Goal: Information Seeking & Learning: Learn about a topic

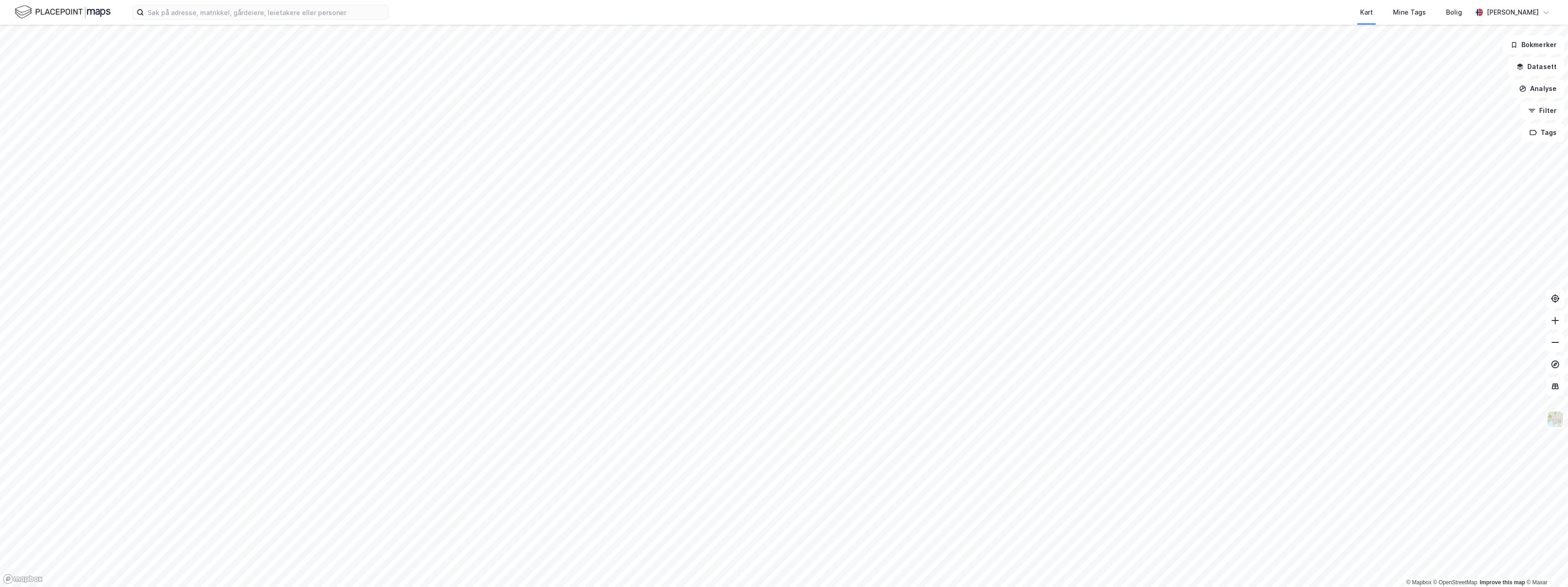
click at [549, 586] on html "Kart Mine Tags Bolig [PERSON_NAME] © Mapbox © OpenStreetMap Improve this map © …" at bounding box center [784, 293] width 1568 height 587
click at [855, 586] on html "Kart Mine Tags Bolig [PERSON_NAME] © Mapbox © OpenStreetMap Improve this map © …" at bounding box center [784, 293] width 1568 height 587
click at [1540, 65] on button "Datasett" at bounding box center [1536, 67] width 55 height 18
click at [1425, 89] on div "Kartlag" at bounding box center [1482, 89] width 150 height 11
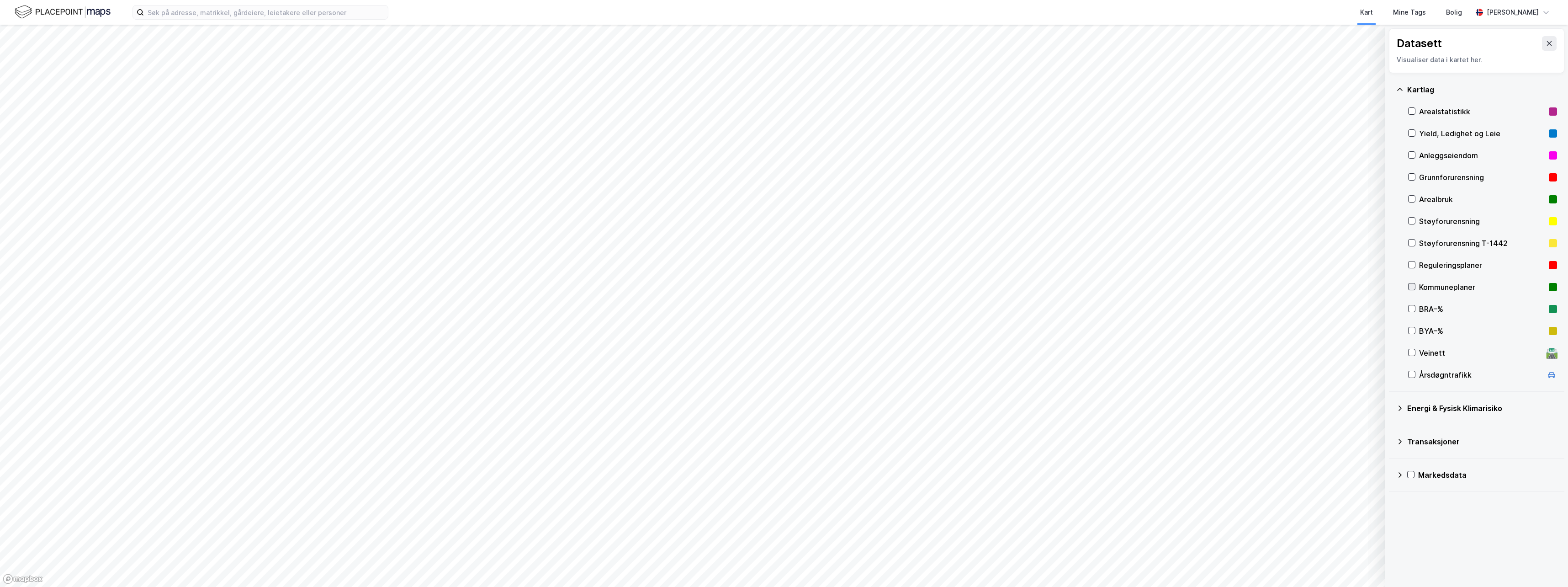
click at [1410, 286] on icon at bounding box center [1412, 287] width 7 height 7
click at [1545, 46] on icon at bounding box center [1548, 43] width 7 height 7
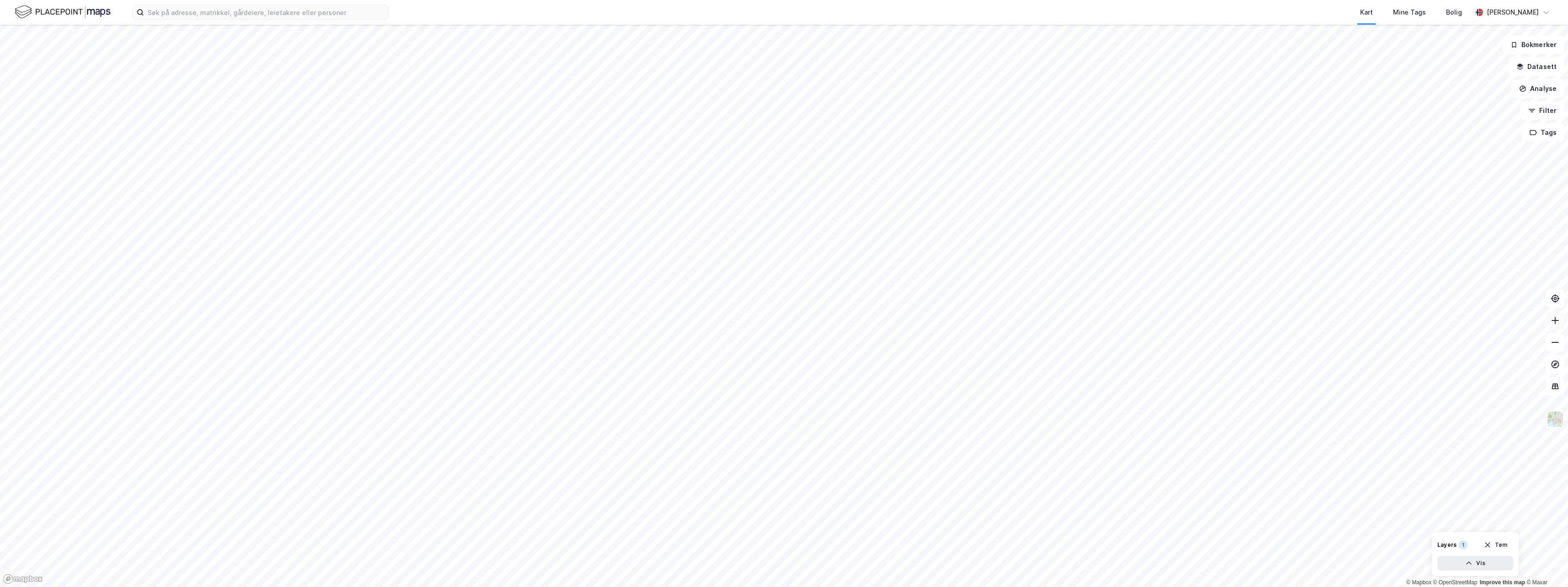
click at [1555, 318] on icon at bounding box center [1555, 320] width 1 height 7
click at [1542, 111] on button "Filter" at bounding box center [1543, 111] width 44 height 18
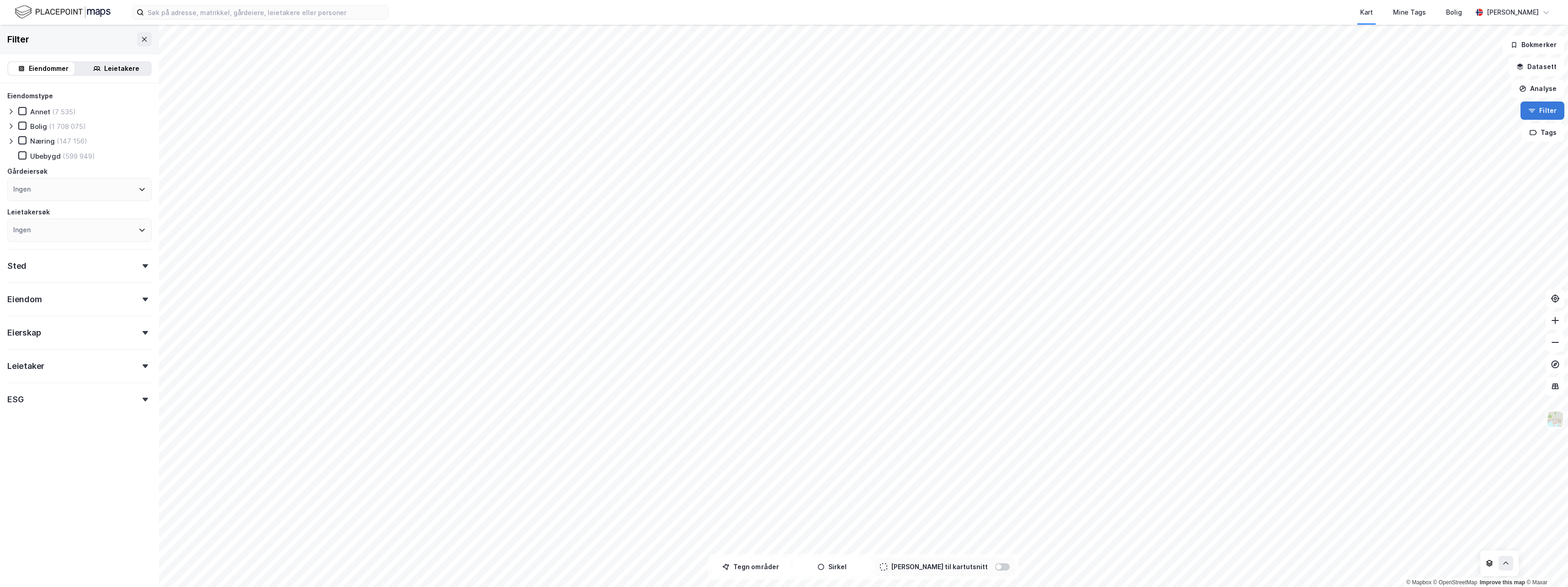
click at [1546, 107] on button "Filter" at bounding box center [1543, 111] width 44 height 18
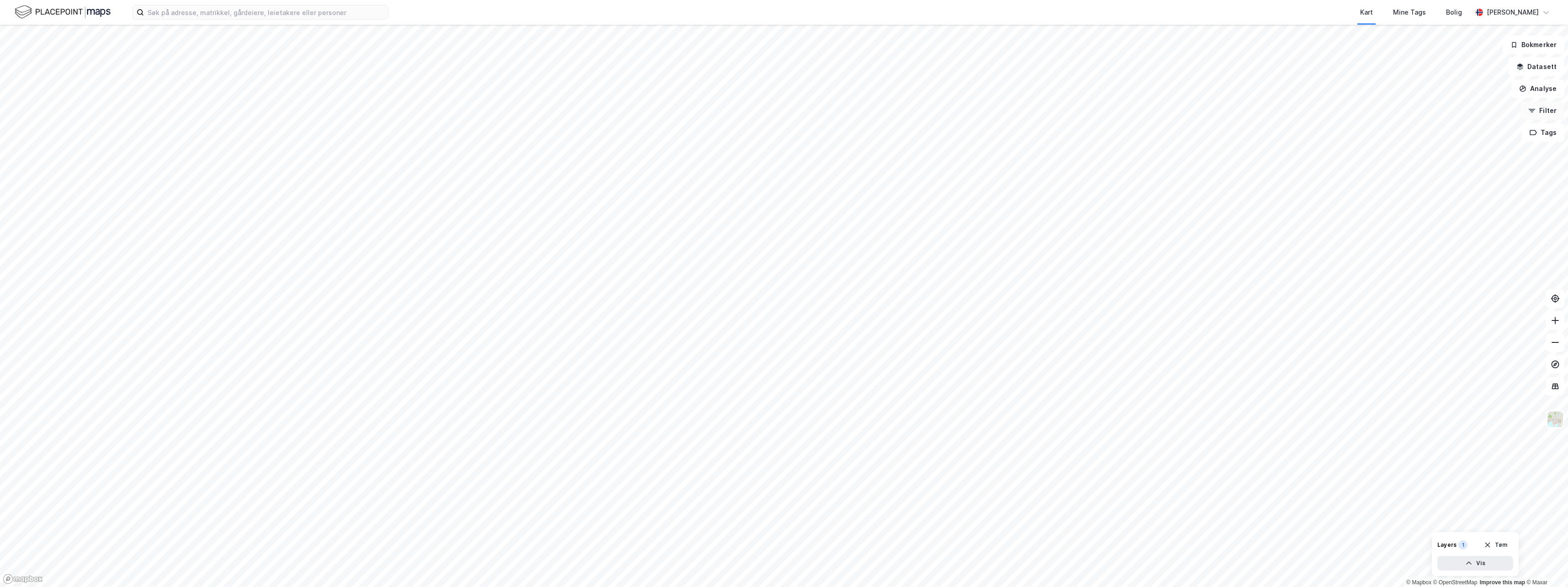
click at [1546, 107] on button "Filter" at bounding box center [1543, 111] width 44 height 18
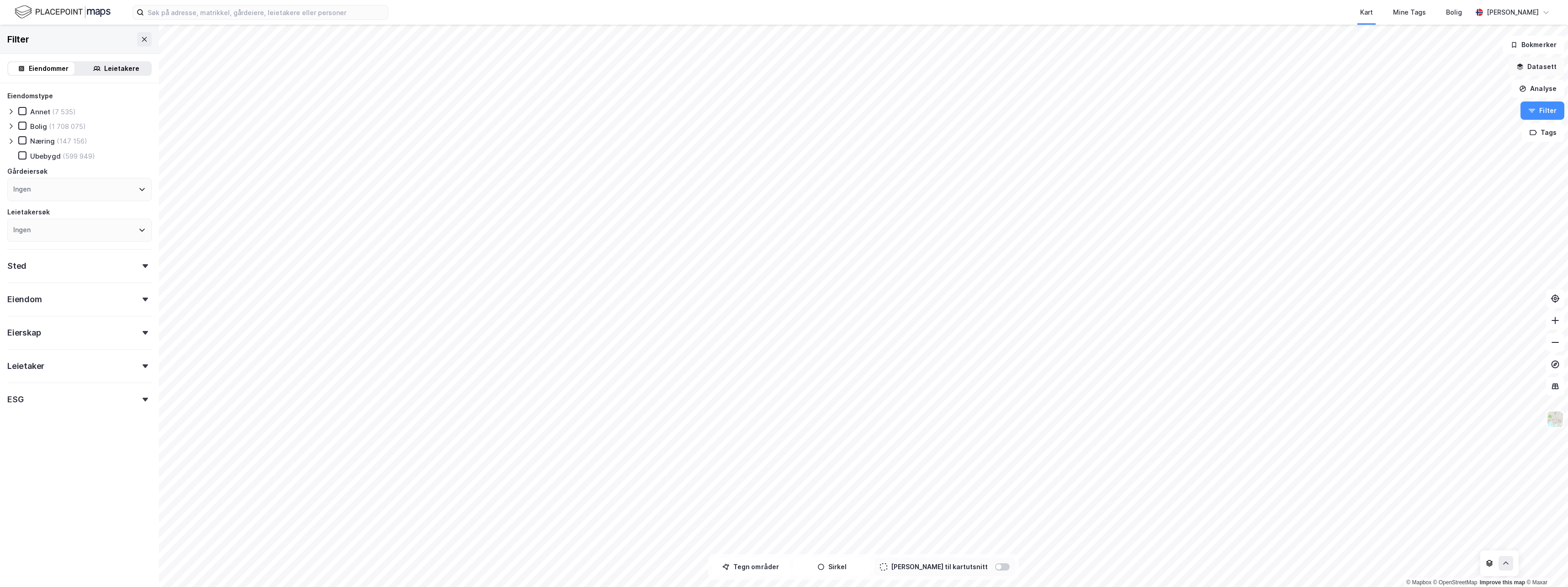
click at [1531, 65] on button "Datasett" at bounding box center [1536, 67] width 55 height 18
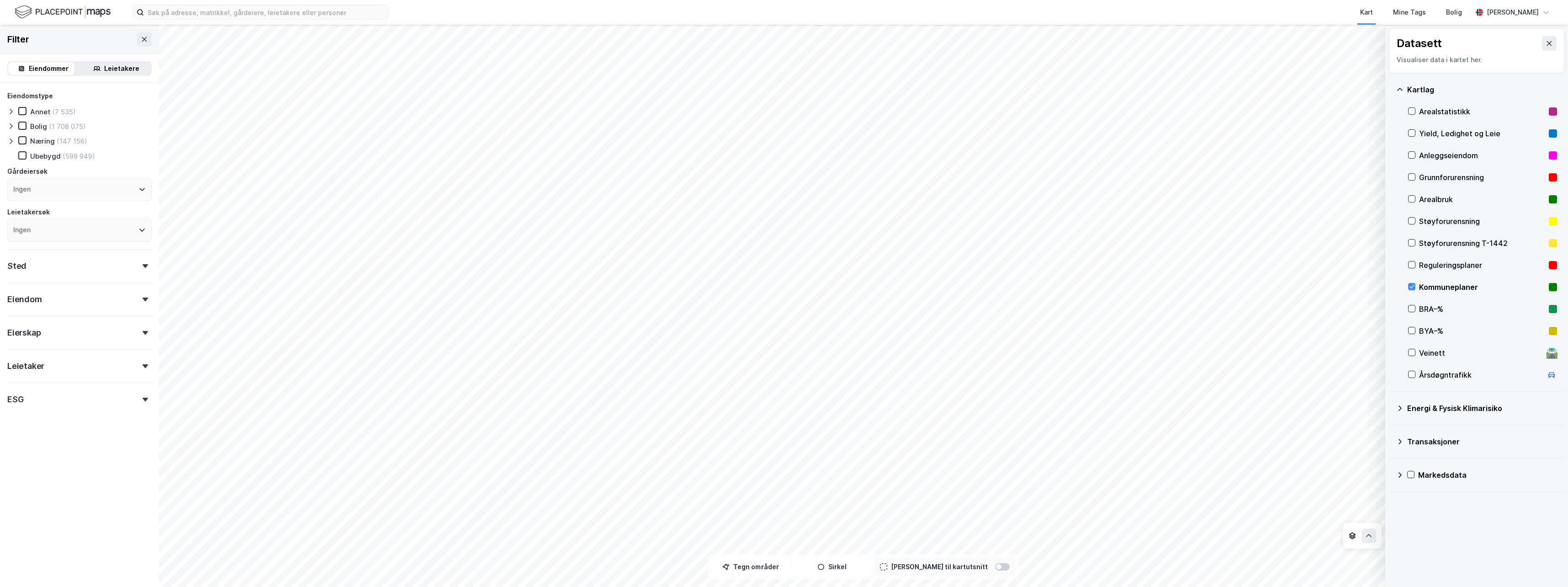
drag, startPoint x: 1413, startPoint y: 283, endPoint x: 1418, endPoint y: 291, distance: 9.4
click at [1413, 283] on icon at bounding box center [1412, 287] width 7 height 7
